Goal: Task Accomplishment & Management: Manage account settings

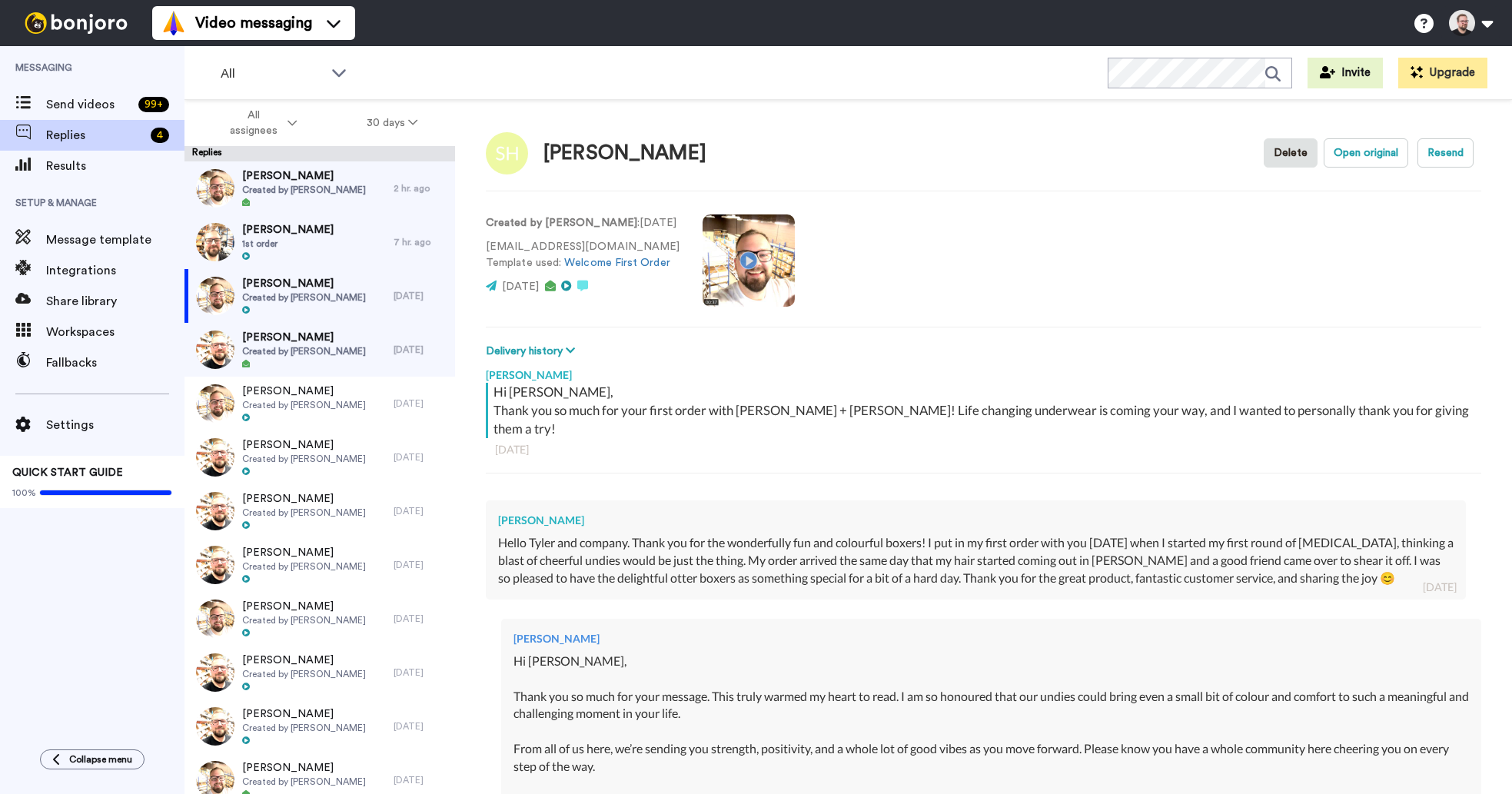
type textarea "x"
click at [298, 348] on span "Created by [PERSON_NAME]" at bounding box center [304, 351] width 124 height 12
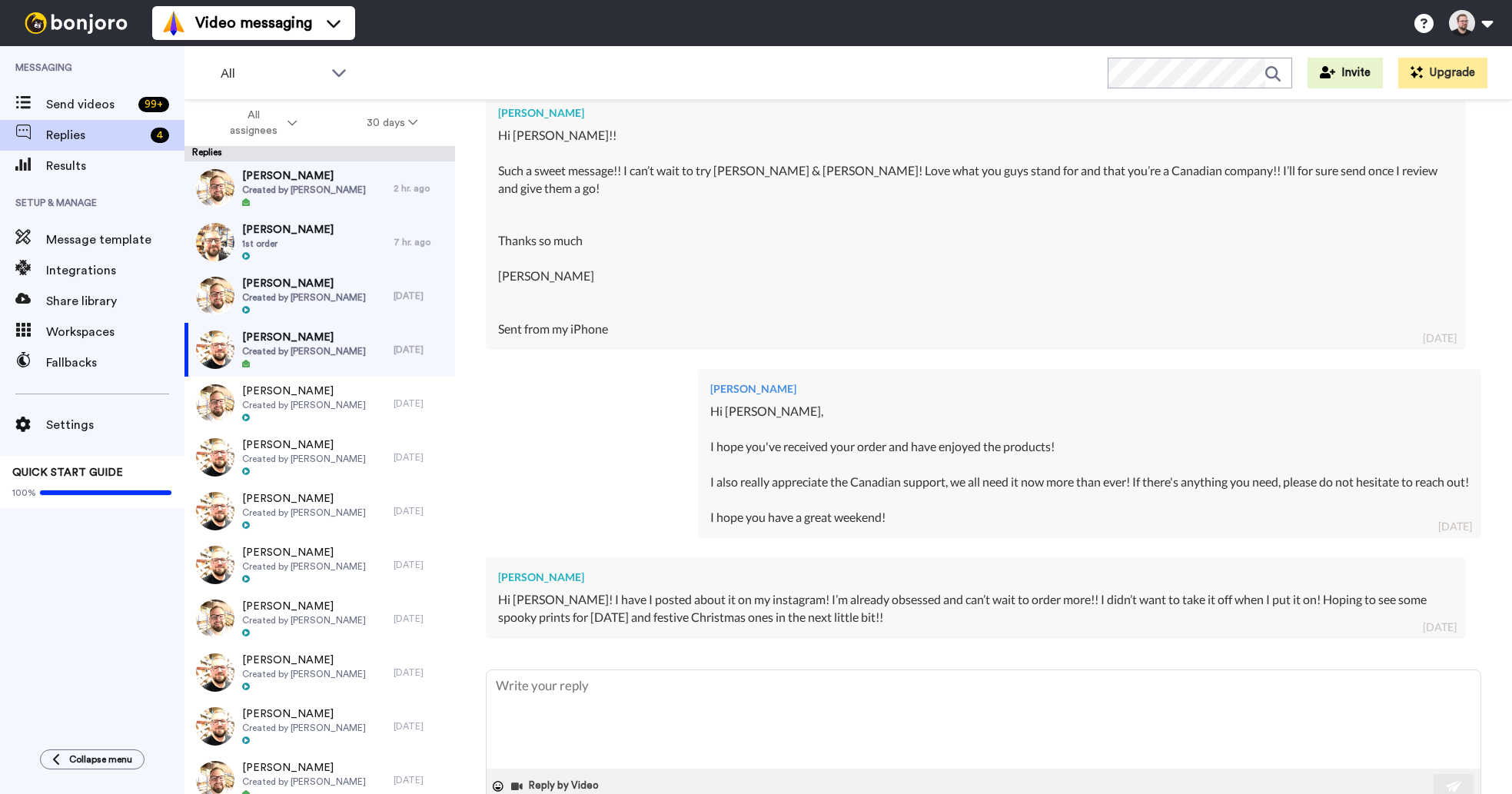
scroll to position [410, 0]
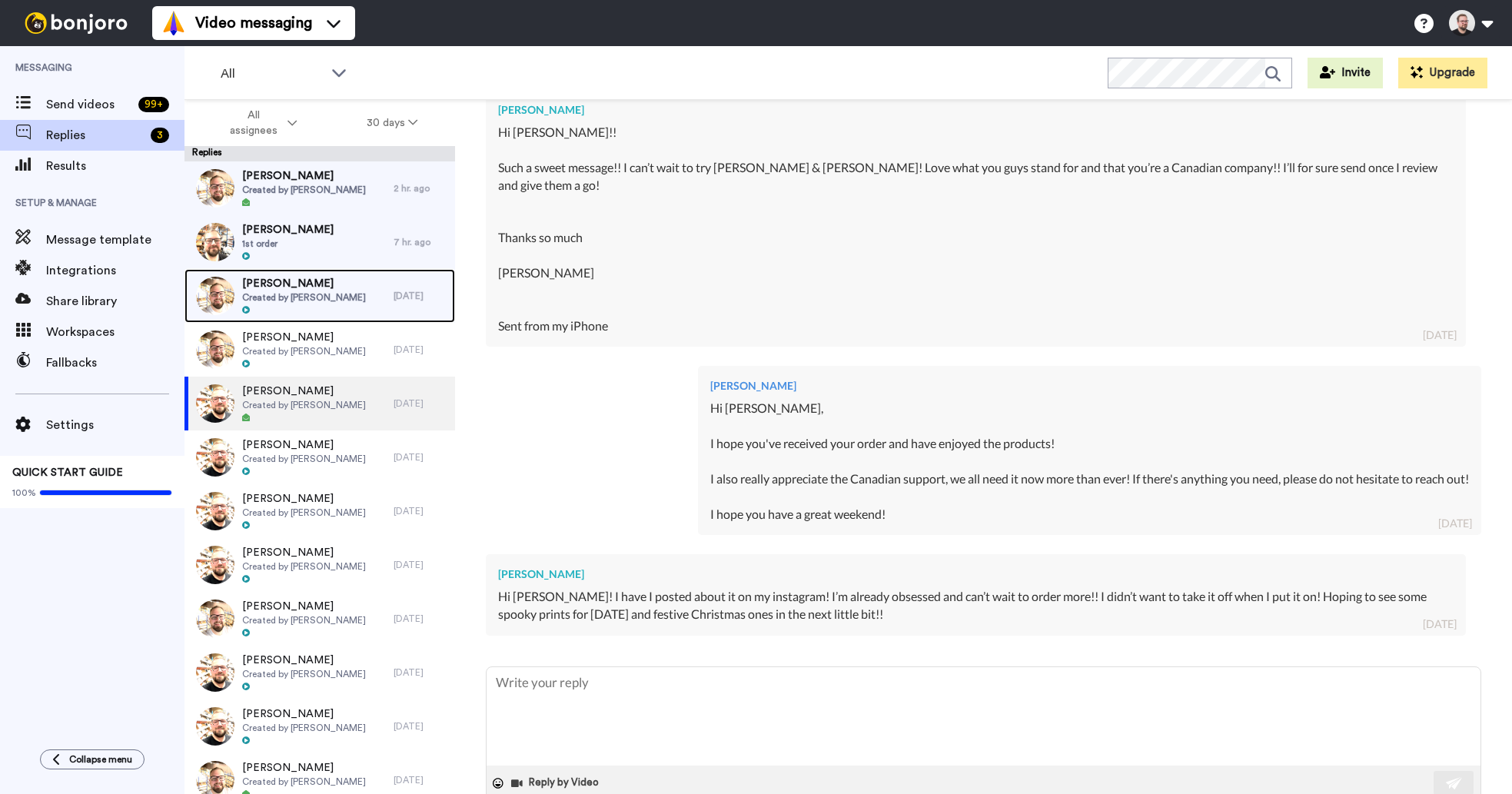
click at [335, 301] on span "Created by [PERSON_NAME]" at bounding box center [304, 297] width 124 height 12
type textarea "x"
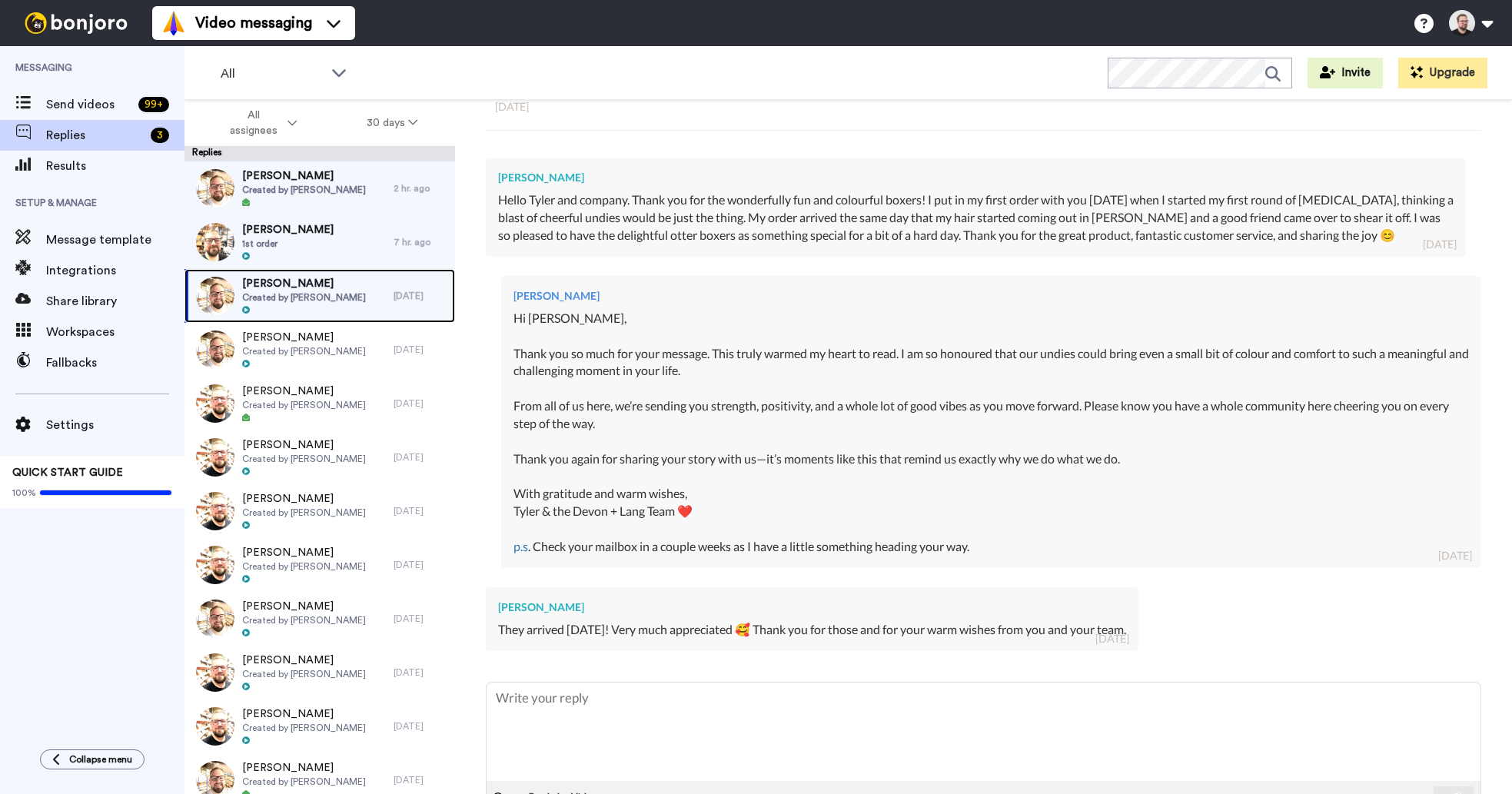
scroll to position [375, 0]
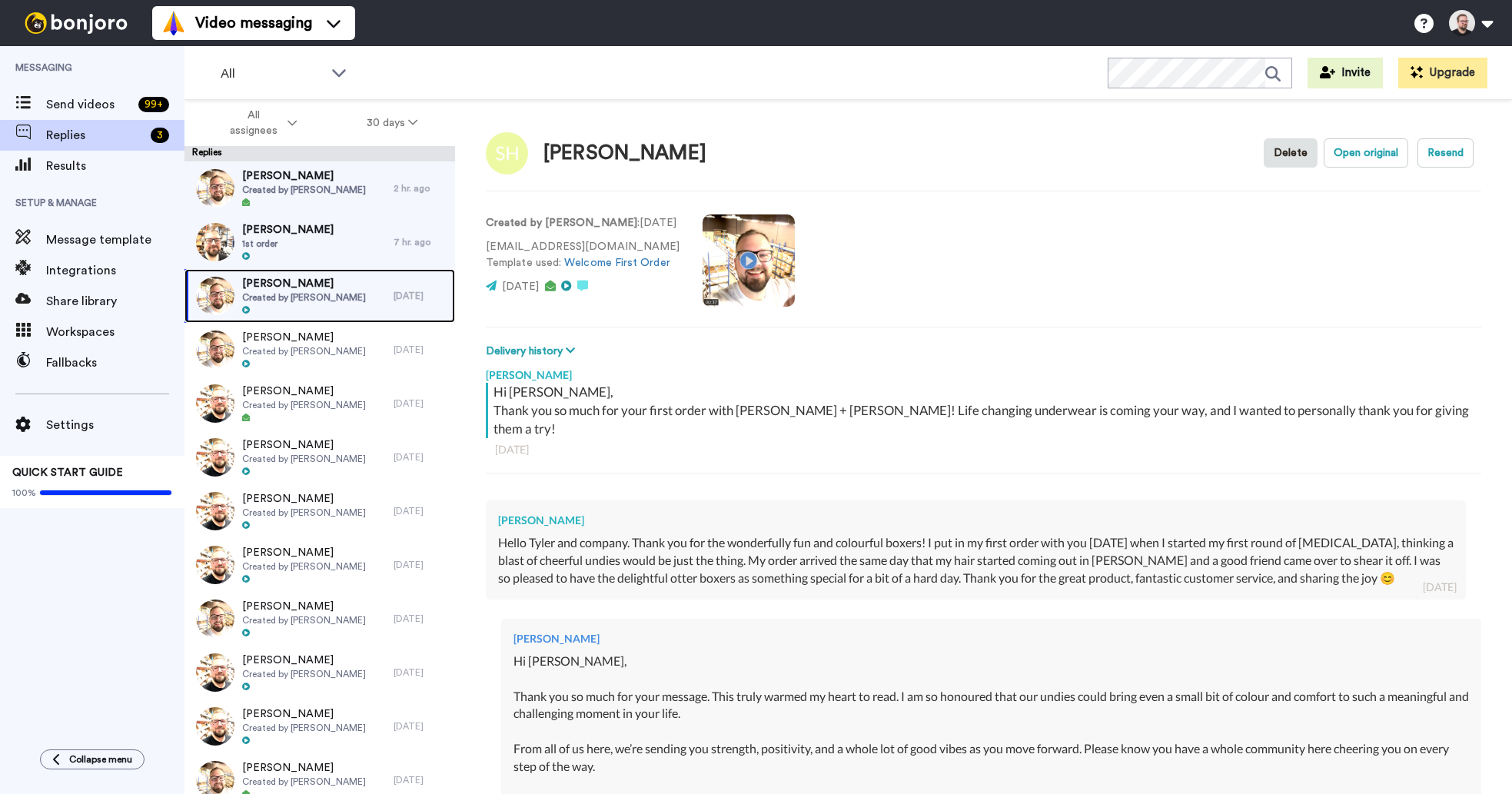
click at [317, 290] on span "[PERSON_NAME]" at bounding box center [304, 283] width 124 height 15
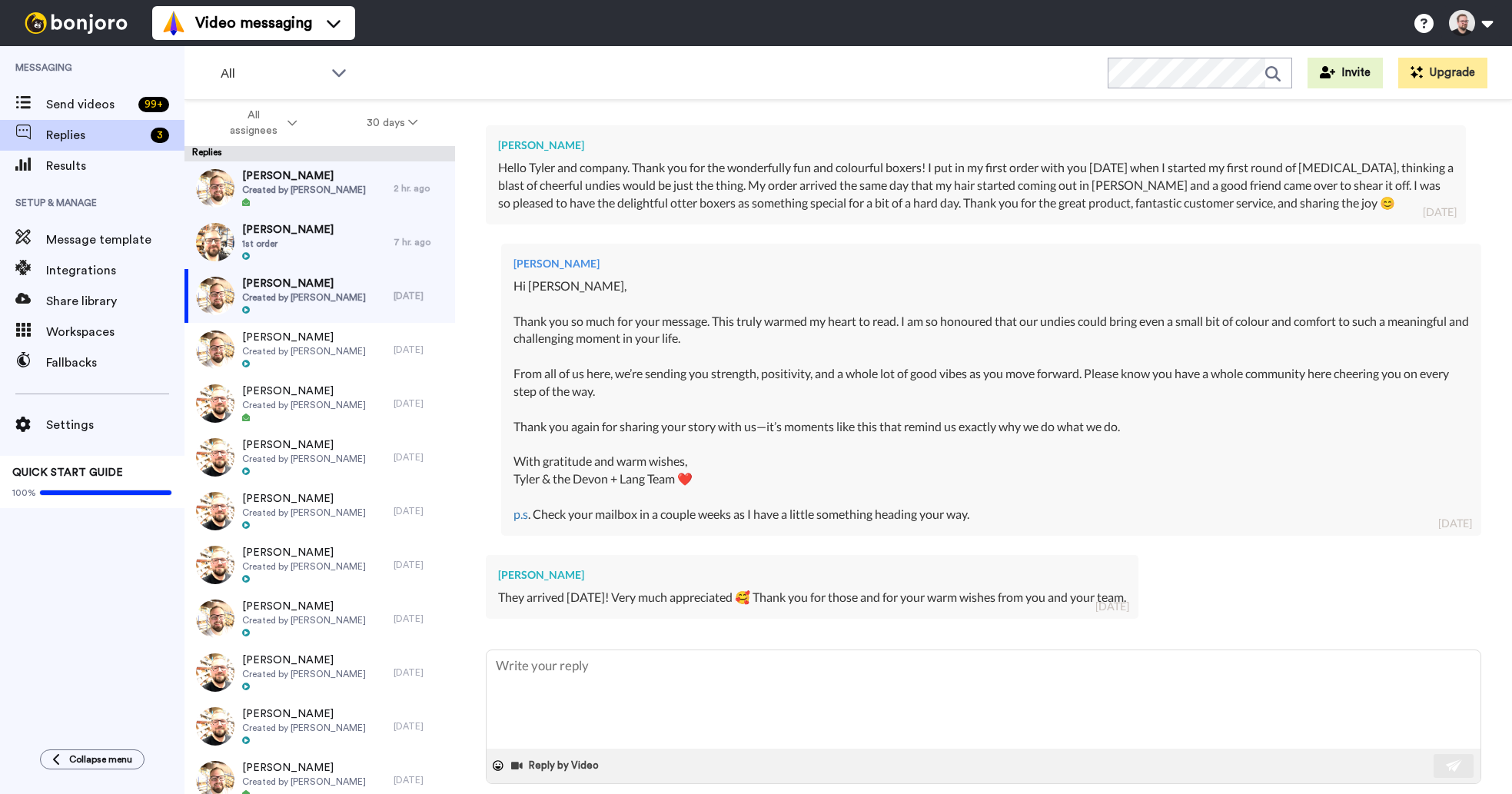
click at [1328, 793] on span at bounding box center [1320, 804] width 15 height 15
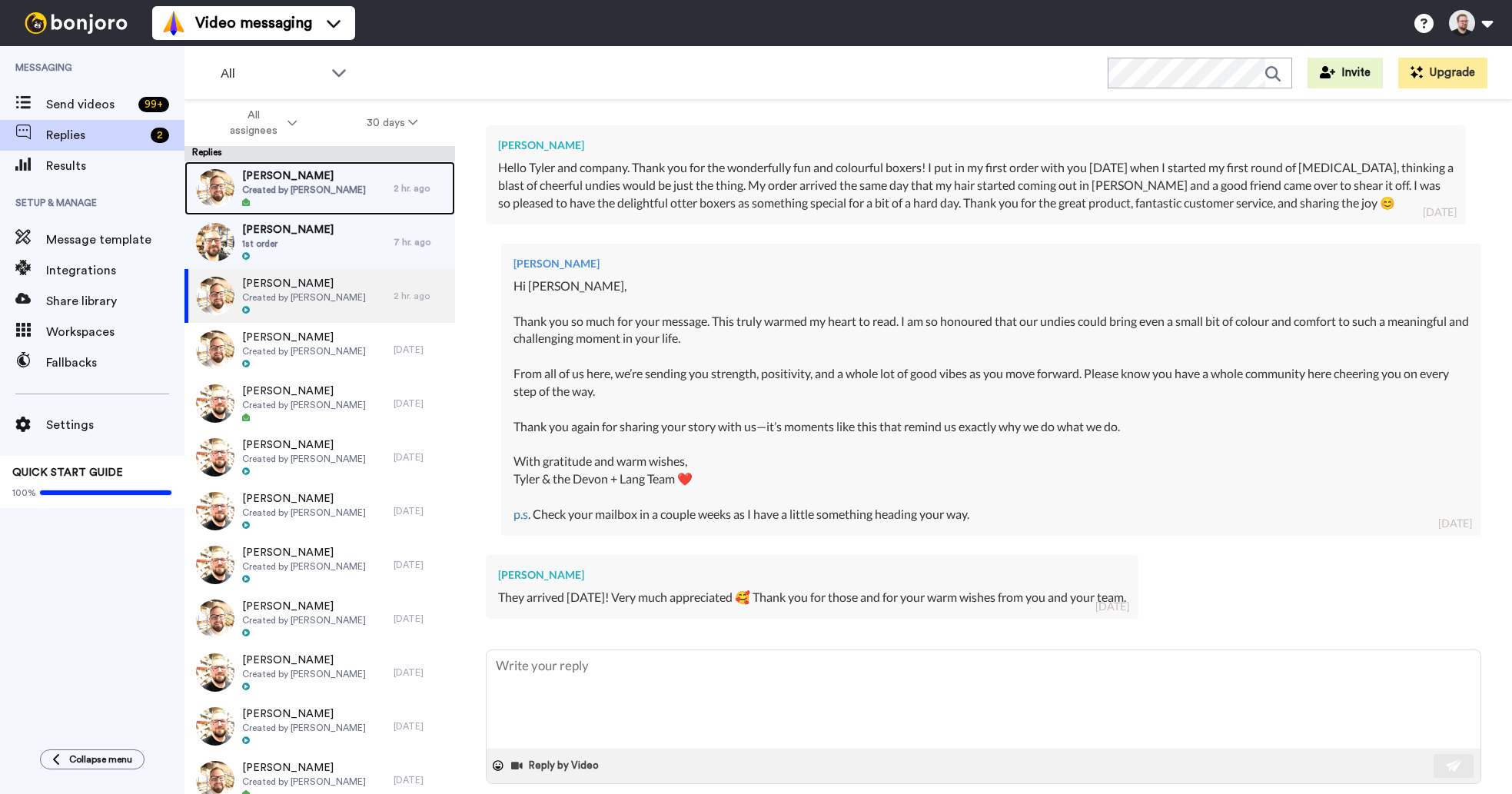
click at [267, 179] on span "[PERSON_NAME]" at bounding box center [304, 176] width 124 height 15
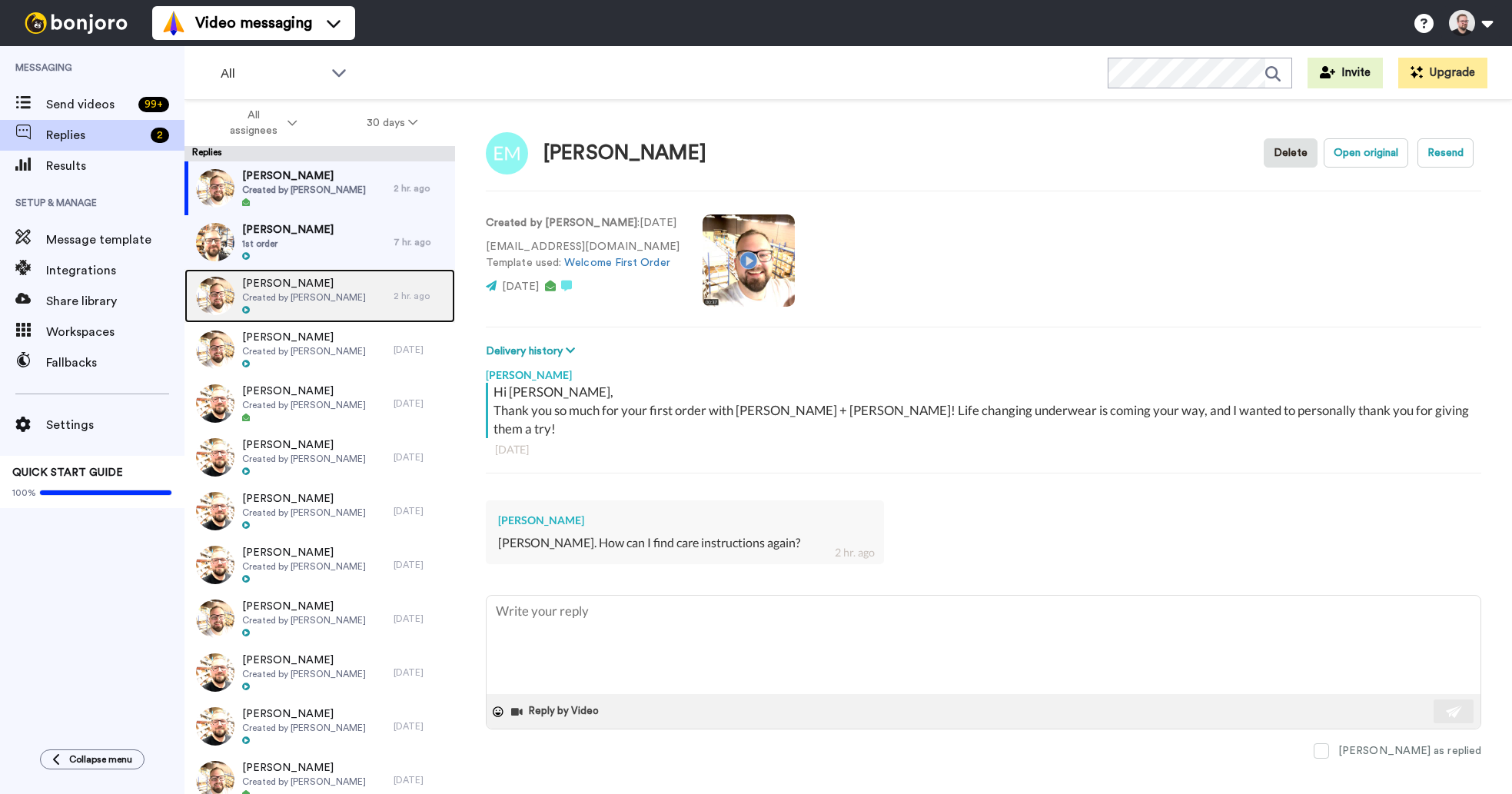
click at [276, 294] on span "Created by [PERSON_NAME]" at bounding box center [304, 297] width 124 height 12
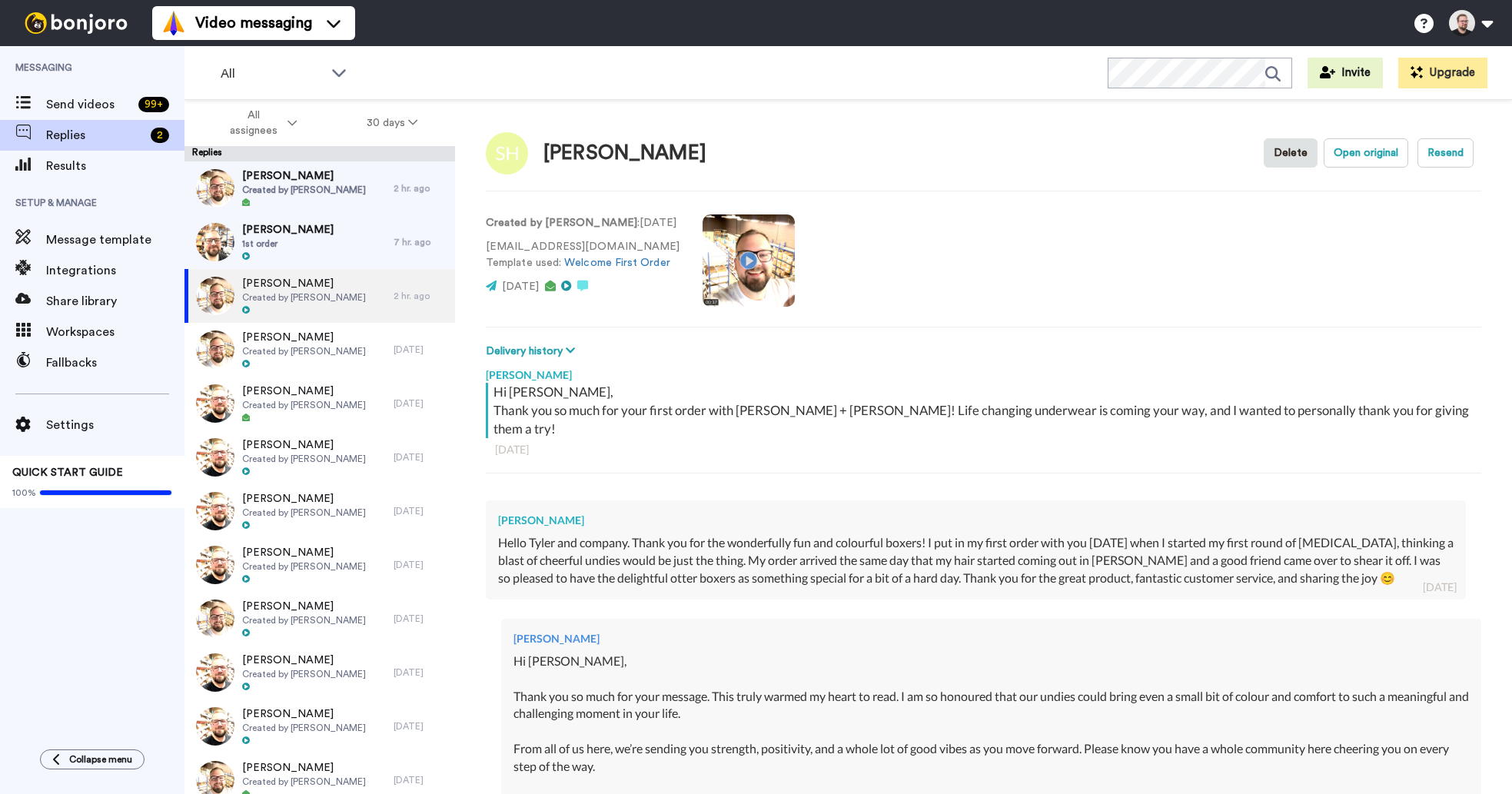
type textarea "x"
